Goal: Feedback & Contribution: Leave review/rating

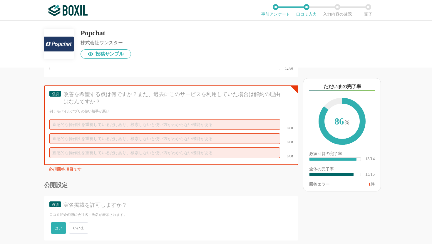
scroll to position [823, 0]
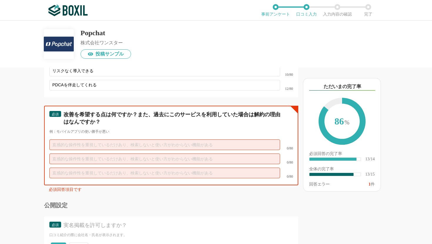
click at [124, 154] on input "text" at bounding box center [164, 159] width 231 height 11
click at [120, 139] on input "text" at bounding box center [164, 144] width 231 height 11
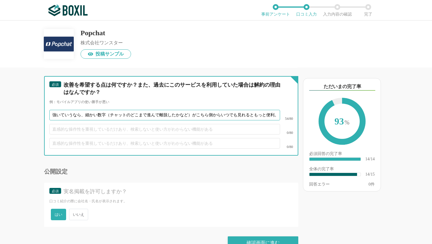
scroll to position [0, 1]
type input "強いていうなら、細かい数字（チャットのどこまで進んで離脱したかなど）がこちら側からいつでも見れるともっと便利。"
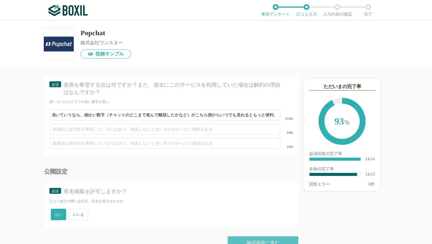
scroll to position [0, 0]
click at [282, 239] on div "確認画面に進む" at bounding box center [263, 242] width 70 height 13
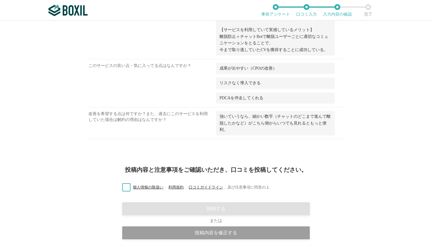
scroll to position [519, 0]
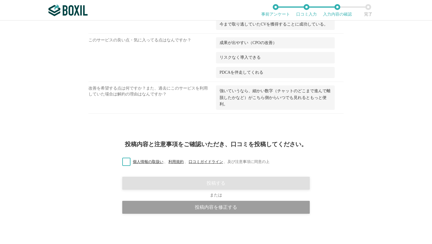
click at [128, 162] on label "個人情報の取扱い 、 利用規約 、 口コミガイドライン 、 及び注意事項に同意の上" at bounding box center [193, 162] width 152 height 6
click at [0, 0] on input "個人情報の取扱い 、 利用規約 、 口コミガイドライン 、 及び注意事項に同意の上" at bounding box center [0, 0] width 0 height 0
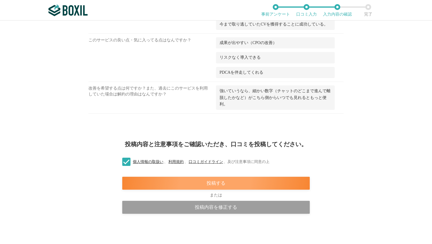
click at [176, 181] on div "投稿する" at bounding box center [215, 183] width 187 height 13
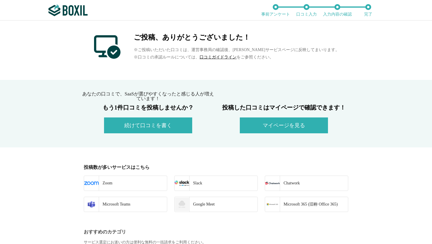
click at [258, 125] on button "マイページを見る" at bounding box center [284, 125] width 88 height 16
